Goal: Obtain resource: Download file/media

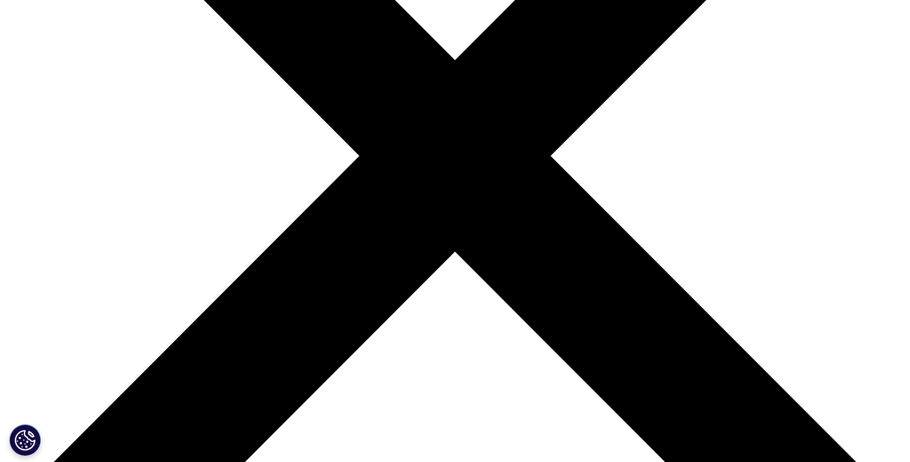
scroll to position [313, 0]
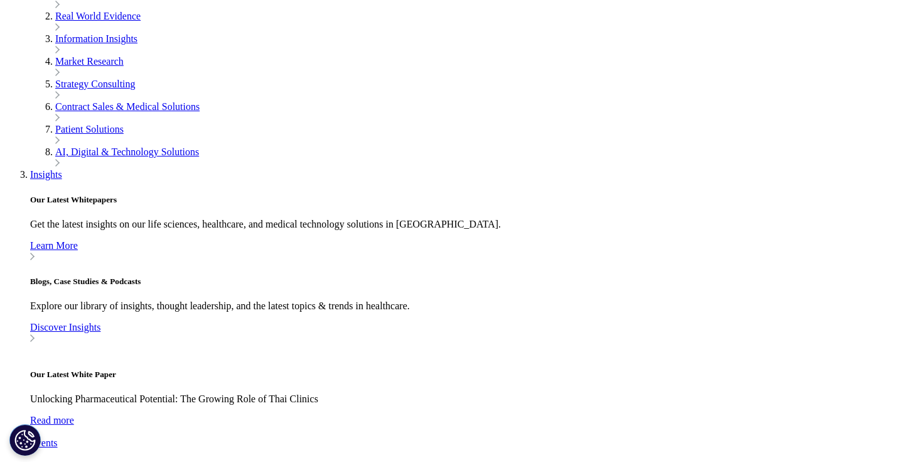
scroll to position [551, 0]
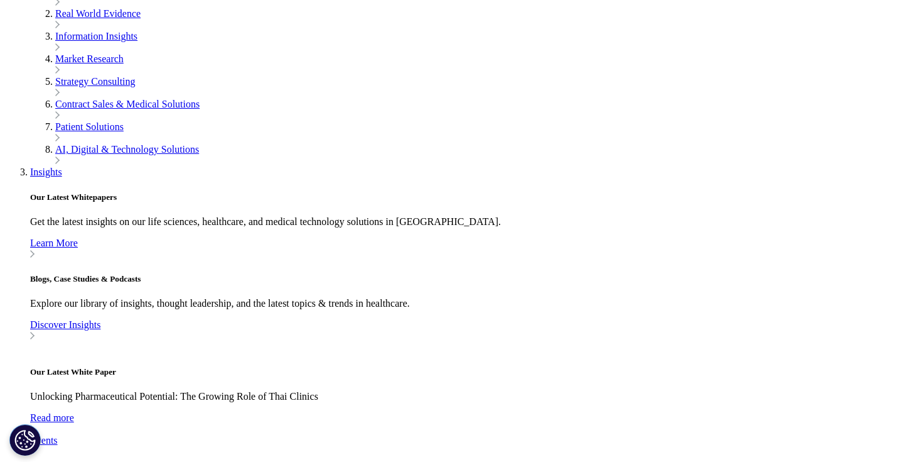
type input "[PERSON_NAME]"
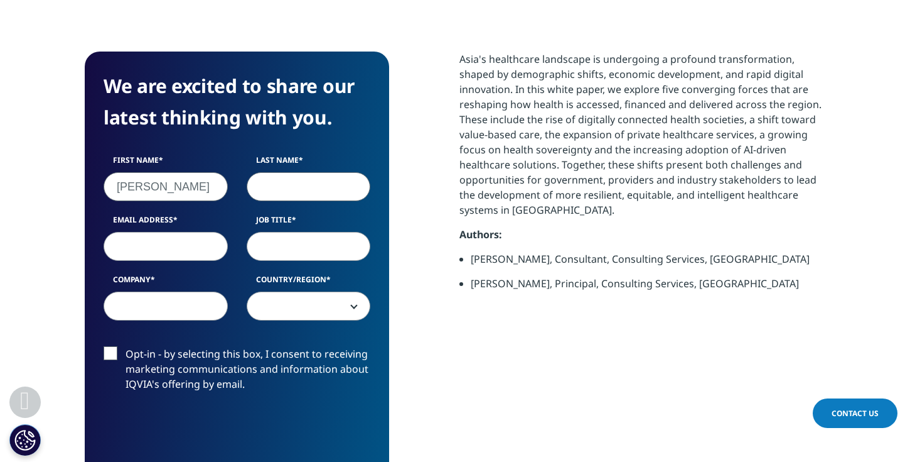
click at [277, 187] on input "Last Name" at bounding box center [309, 186] width 124 height 29
type input "Vallet"
click at [156, 251] on input "Email Address" at bounding box center [166, 246] width 124 height 29
type input "[PERSON_NAME][EMAIL_ADDRESS][PERSON_NAME][DOMAIN_NAME]"
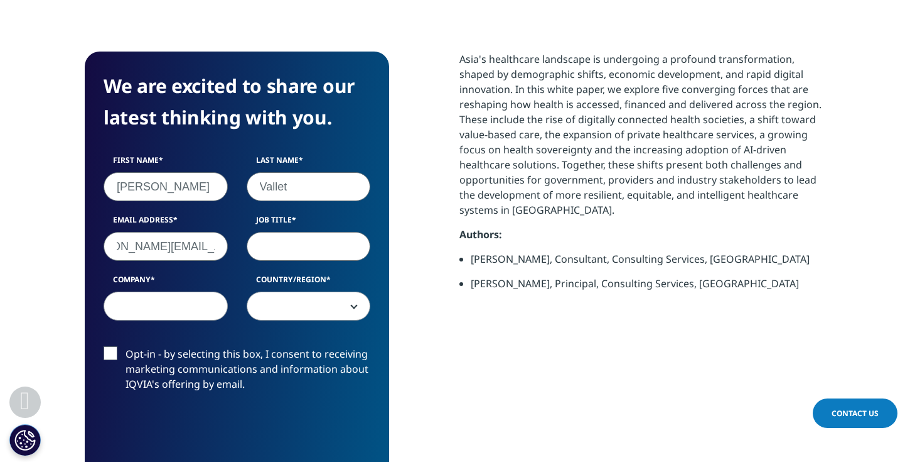
click at [278, 251] on input "Job Title" at bounding box center [309, 246] width 124 height 29
type input "Marketing Content Manager"
click at [204, 306] on input "Company" at bounding box center [166, 305] width 124 height 29
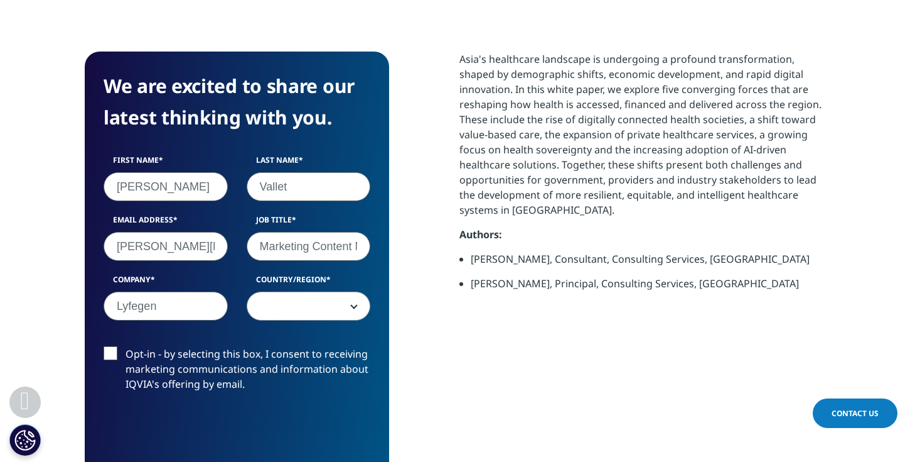
type input "Lyfegen"
click at [325, 305] on span at bounding box center [308, 306] width 123 height 29
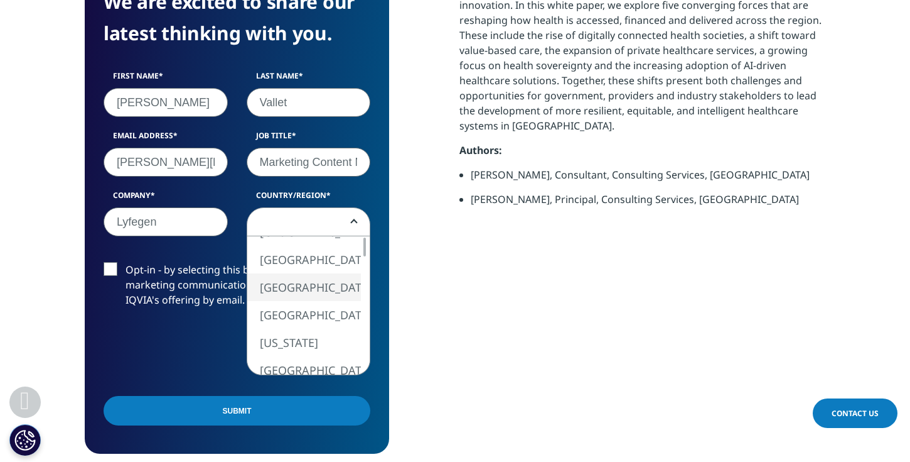
scroll to position [636, 0]
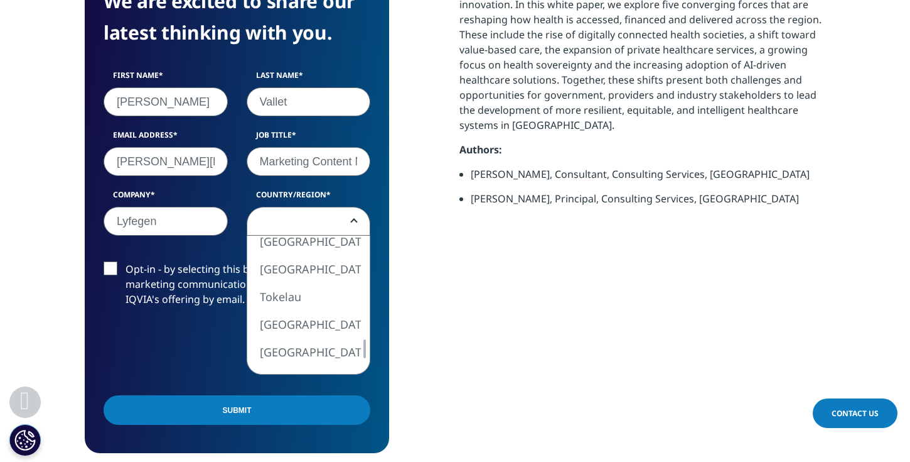
select select "[GEOGRAPHIC_DATA]"
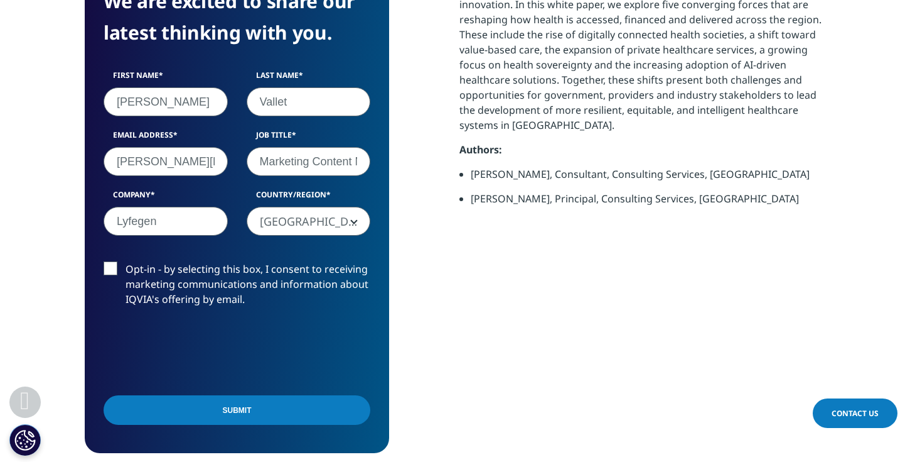
click at [240, 413] on input "Submit" at bounding box center [237, 410] width 267 height 30
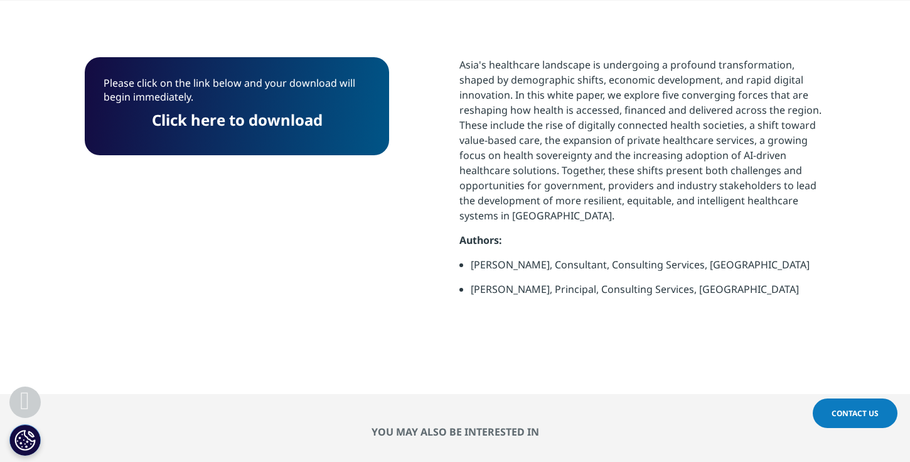
scroll to position [539, 0]
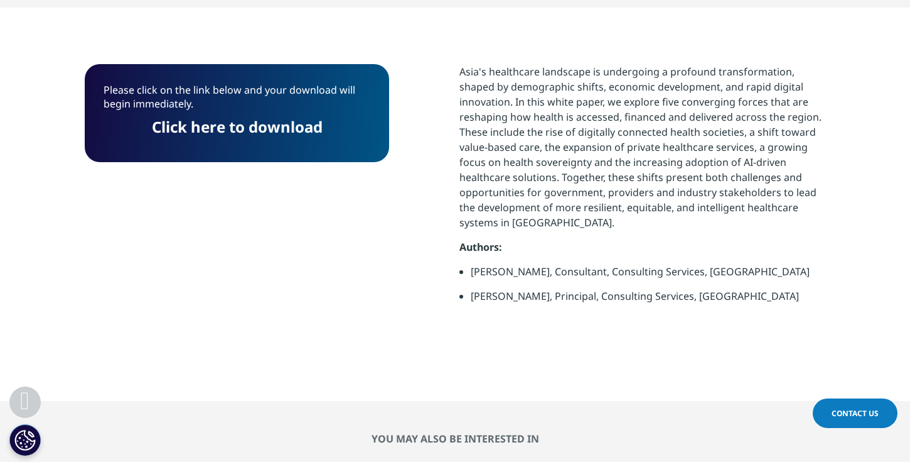
click at [265, 119] on link "Click here to download" at bounding box center [237, 126] width 171 height 21
